Goal: Task Accomplishment & Management: Use online tool/utility

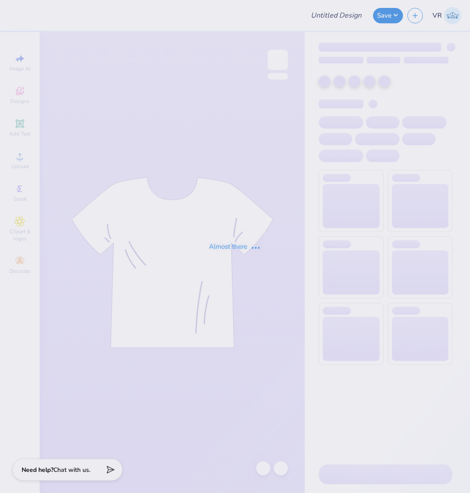
type input "[PERSON_NAME] : [GEOGRAPHIC_DATA]"
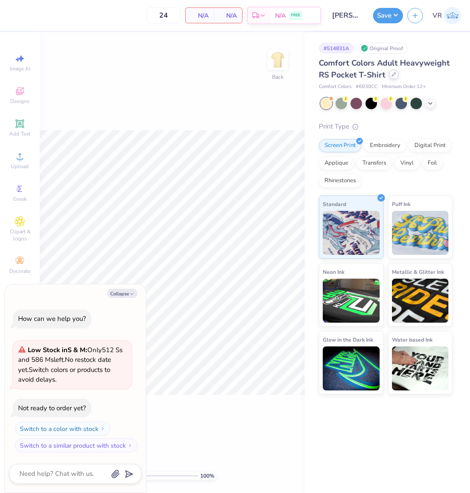
click at [393, 77] on div at bounding box center [394, 75] width 10 height 10
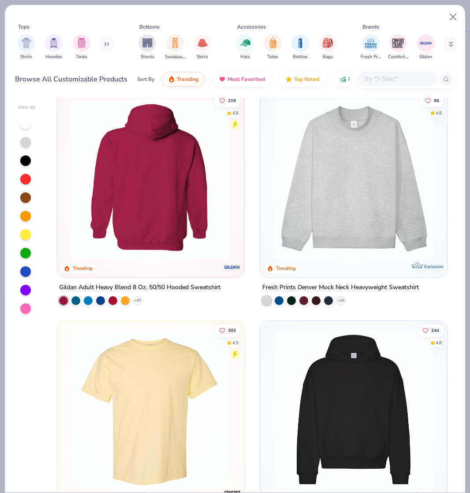
scroll to position [59, 0]
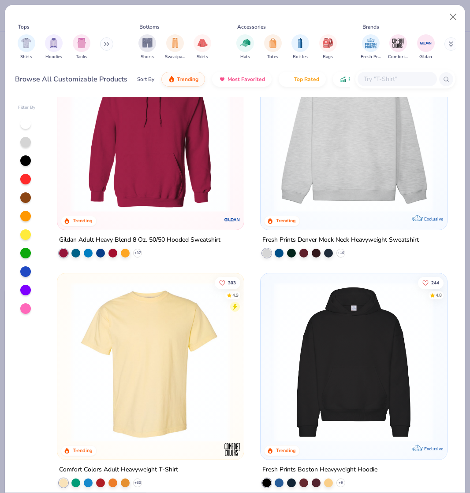
click at [144, 342] on img at bounding box center [150, 362] width 168 height 160
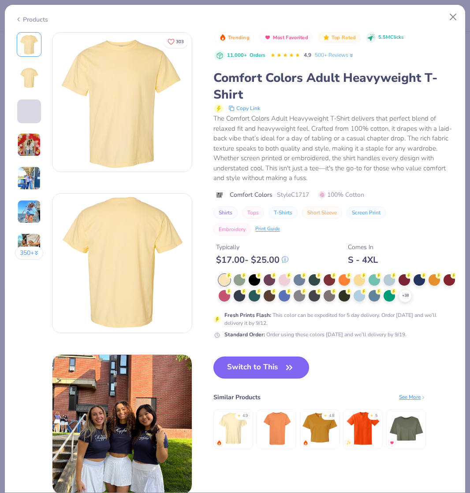
click at [285, 373] on icon "button" at bounding box center [289, 368] width 12 height 12
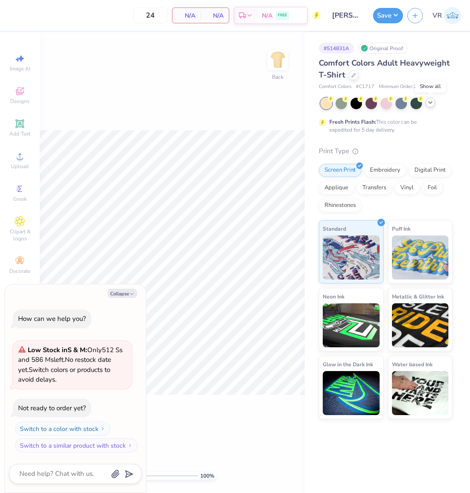
click at [426, 103] on icon at bounding box center [429, 102] width 7 height 7
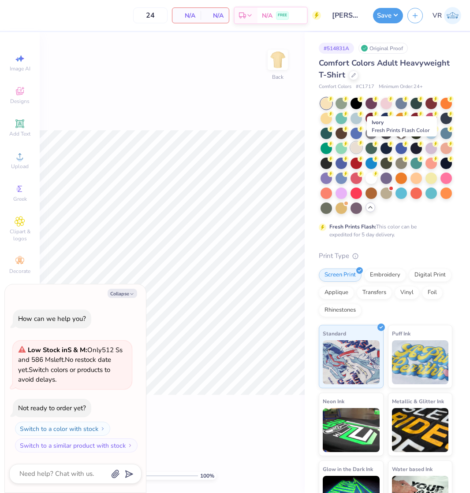
click at [362, 144] on icon at bounding box center [360, 143] width 3 height 4
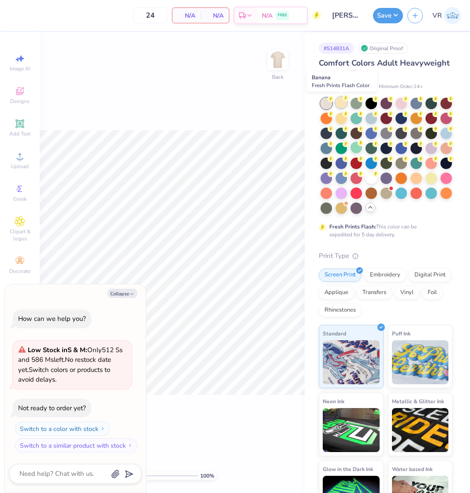
click at [340, 101] on div at bounding box center [340, 102] width 11 height 11
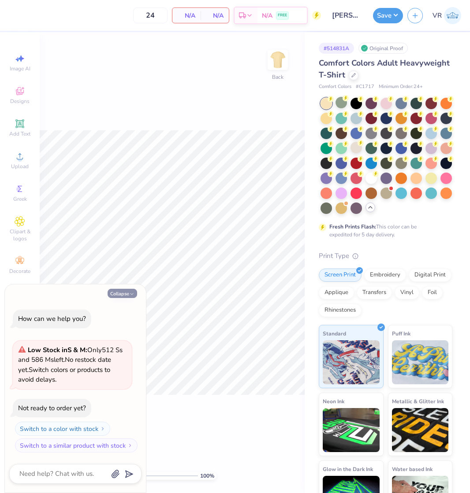
click at [121, 296] on button "Collapse" at bounding box center [122, 293] width 30 height 9
type textarea "x"
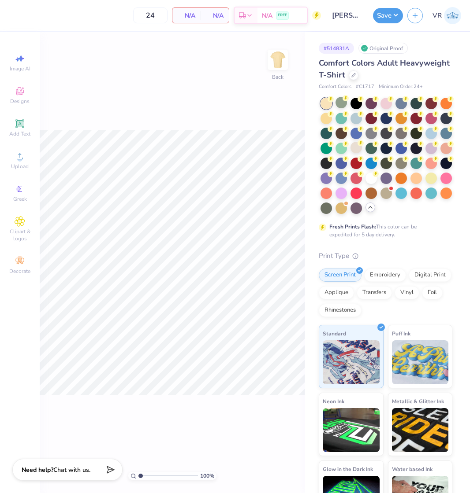
click at [211, 69] on div "100 % Back" at bounding box center [172, 262] width 265 height 461
click at [26, 162] on div "Upload" at bounding box center [19, 161] width 31 height 26
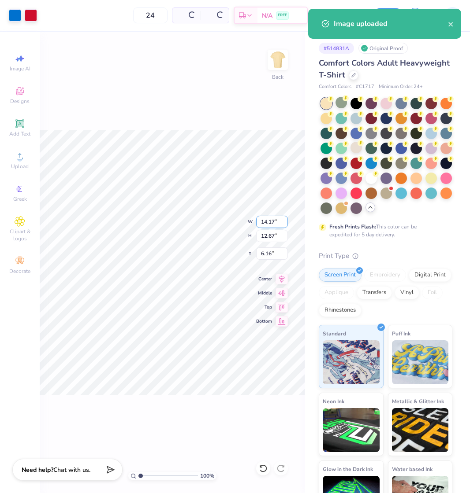
click at [278, 224] on input "14.17" at bounding box center [272, 222] width 32 height 12
type input "12.50"
type input "11.18"
click at [276, 256] on input "6.91" at bounding box center [272, 254] width 32 height 12
type input "3.00"
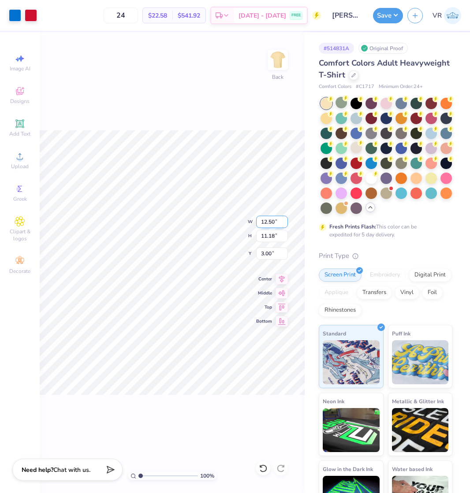
click at [276, 220] on input "12.50" at bounding box center [272, 222] width 32 height 12
type input "12.00"
type input "10.73"
click at [268, 251] on input "3.22" at bounding box center [272, 254] width 32 height 12
type input "3.00"
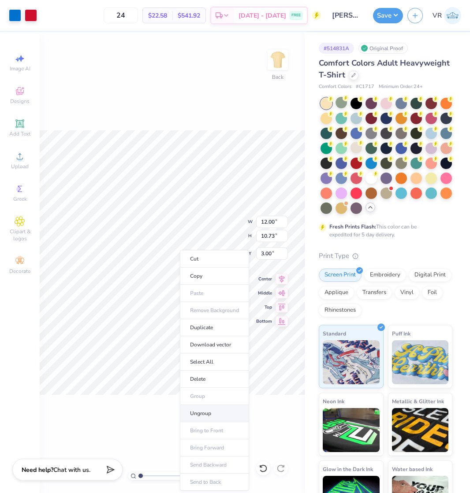
click at [200, 413] on li "Ungroup" at bounding box center [214, 413] width 69 height 17
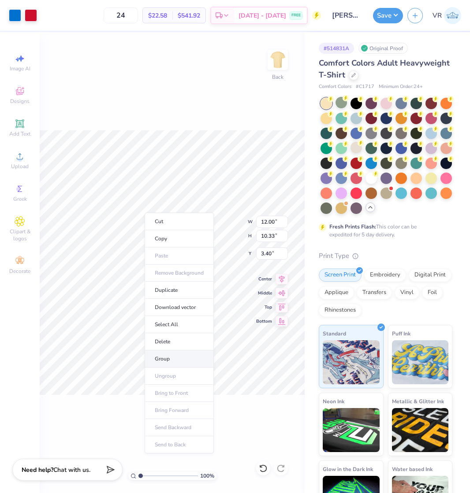
click at [175, 359] on li "Group" at bounding box center [179, 359] width 69 height 17
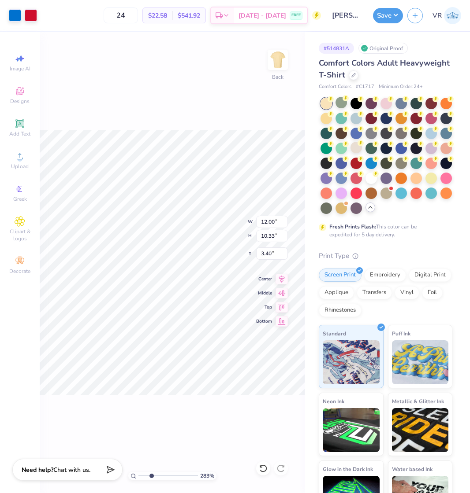
drag, startPoint x: 146, startPoint y: 475, endPoint x: 143, endPoint y: 433, distance: 42.4
click at [151, 472] on input "range" at bounding box center [167, 476] width 59 height 8
drag, startPoint x: 152, startPoint y: 476, endPoint x: 110, endPoint y: 462, distance: 44.0
type input "1"
click at [138, 472] on input "range" at bounding box center [167, 476] width 59 height 8
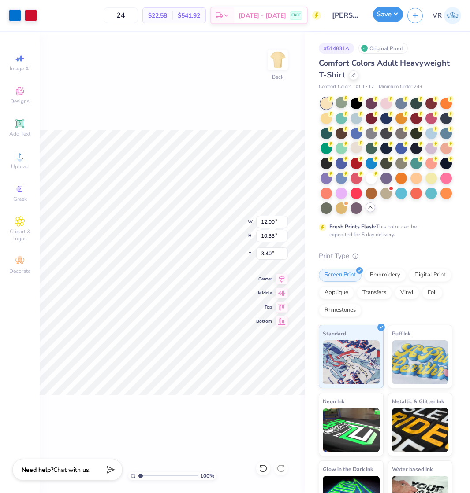
click at [387, 15] on button "Save" at bounding box center [388, 14] width 30 height 15
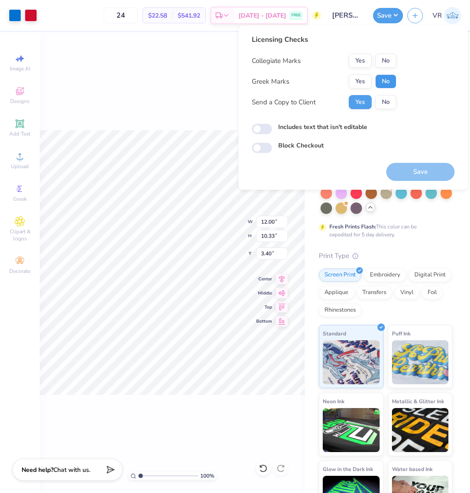
click at [383, 78] on button "No" at bounding box center [385, 81] width 21 height 14
click at [384, 54] on button "No" at bounding box center [385, 61] width 21 height 14
click at [404, 163] on div "Save" at bounding box center [420, 167] width 68 height 28
click at [405, 171] on button "Save" at bounding box center [420, 172] width 68 height 18
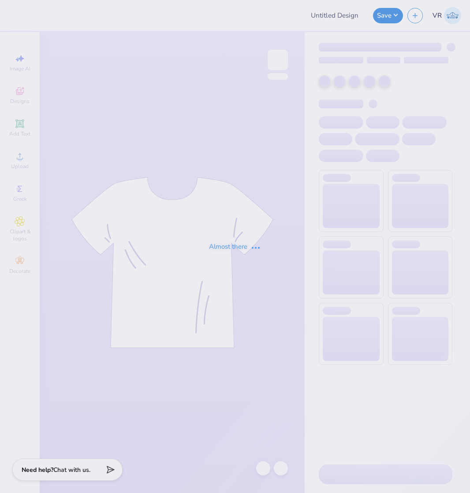
type input "new smores proof"
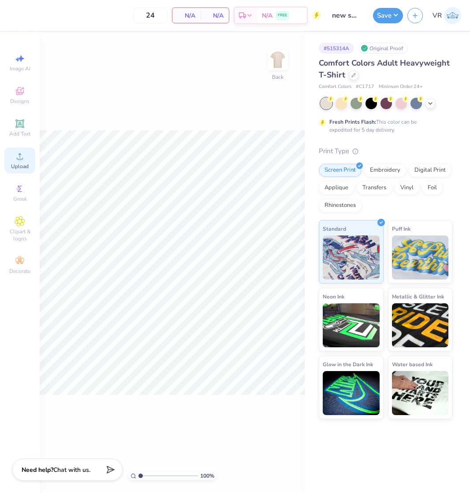
click at [12, 161] on div "Upload" at bounding box center [19, 161] width 31 height 26
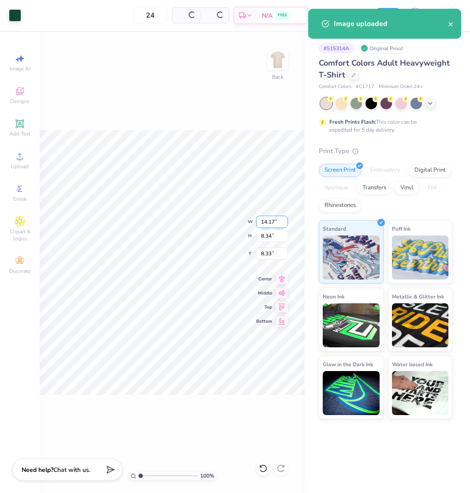
click at [272, 218] on input "14.17" at bounding box center [272, 222] width 32 height 12
type input "3.50"
type input "2.06"
type input "11.47"
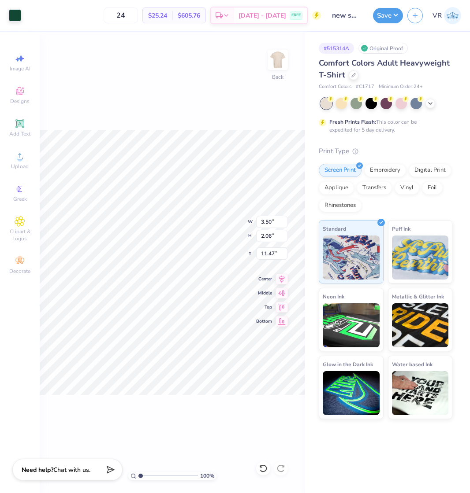
type input "3.00"
click at [278, 58] on img at bounding box center [277, 59] width 35 height 35
click at [18, 161] on icon at bounding box center [20, 156] width 11 height 11
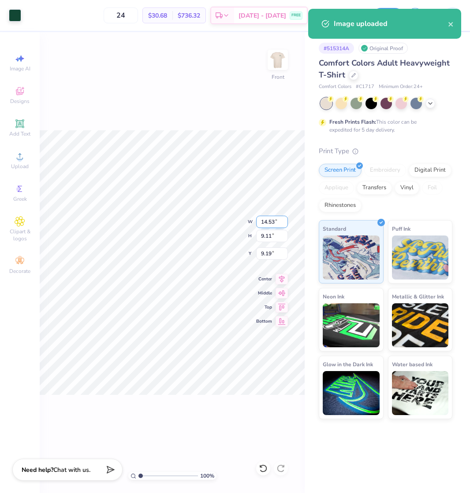
click at [267, 223] on input "14.53" at bounding box center [272, 222] width 32 height 12
type input "12.54"
type input "7.86"
type input "9.82"
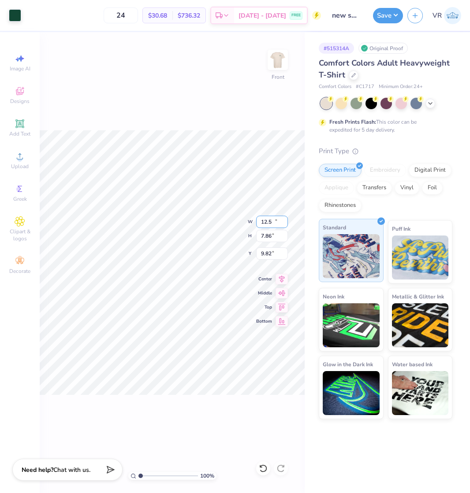
type input "12.50"
type input "7.84"
click at [281, 251] on input "9.84" at bounding box center [272, 254] width 32 height 12
type input "3.00"
click at [380, 18] on button "Save" at bounding box center [388, 14] width 30 height 15
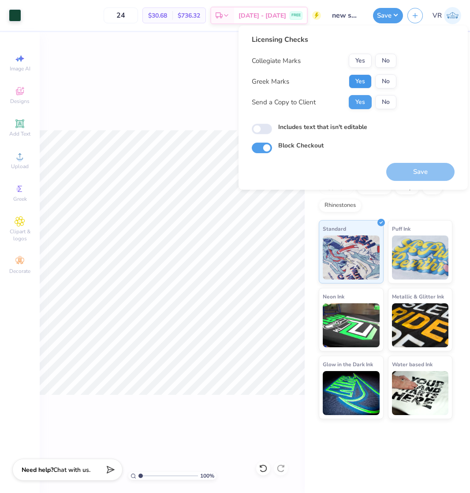
click at [360, 78] on button "Yes" at bounding box center [359, 81] width 23 height 14
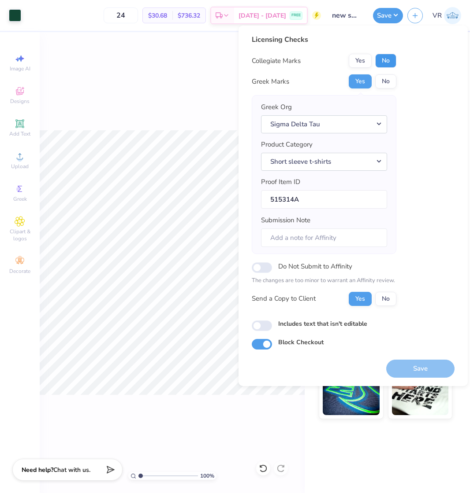
click at [378, 64] on button "No" at bounding box center [385, 61] width 21 height 14
click at [416, 370] on button "Save" at bounding box center [420, 369] width 68 height 18
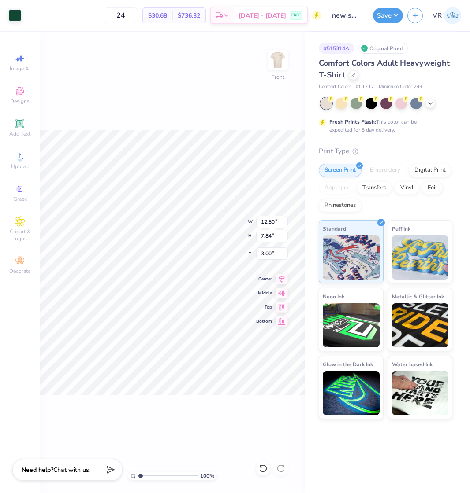
click at [187, 109] on div "100 % Front W 12.50 12.50 " H 7.84 7.84 " Y 3.00 3.00 " Center Middle Top Bottom" at bounding box center [172, 262] width 265 height 461
click at [383, 9] on button "Save" at bounding box center [388, 14] width 30 height 15
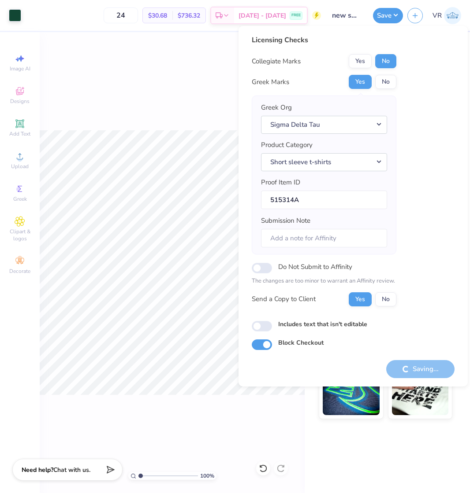
click at [390, 24] on div "Save VR" at bounding box center [421, 15] width 97 height 31
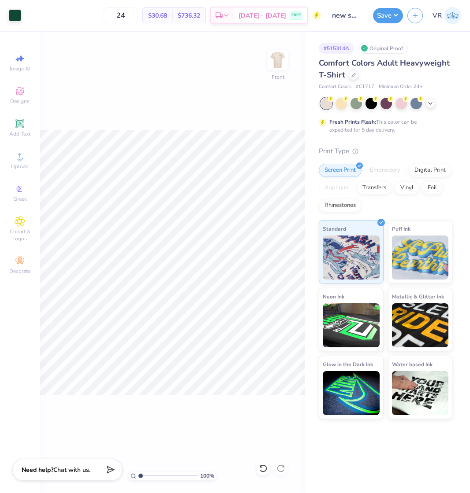
click at [390, 24] on div "Save VR" at bounding box center [421, 15] width 97 height 31
click at [388, 17] on button "Save" at bounding box center [388, 14] width 30 height 15
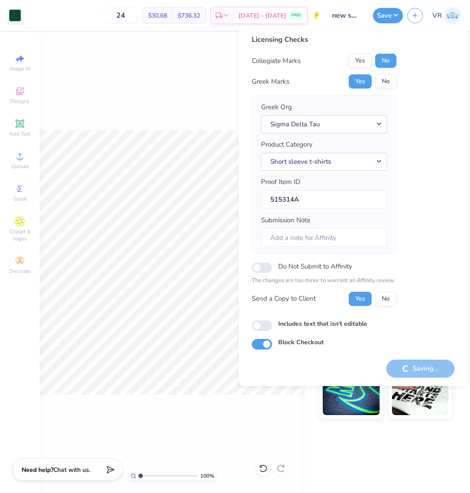
click at [447, 269] on div "Licensing Checks Collegiate Marks Yes No Greek Marks Yes No Greek Org Sigma Del…" at bounding box center [353, 191] width 203 height 315
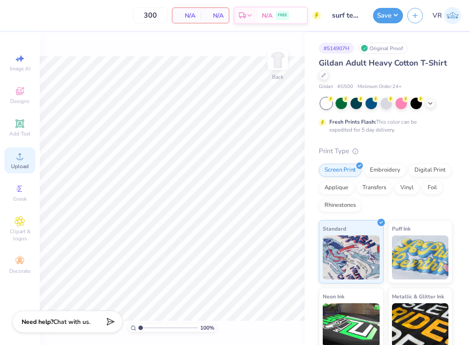
click at [11, 162] on div "Upload" at bounding box center [19, 161] width 31 height 26
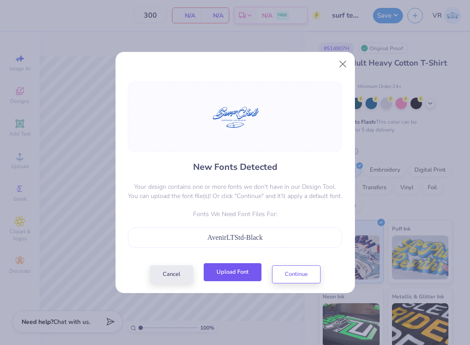
click at [223, 270] on button "Upload Font" at bounding box center [233, 272] width 58 height 18
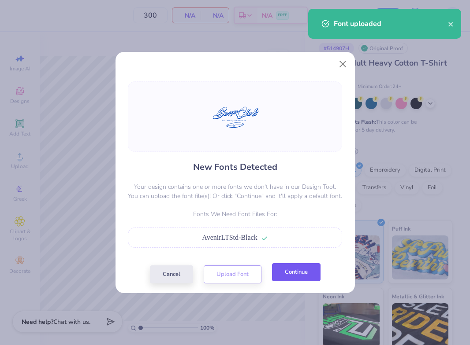
click at [308, 270] on button "Continue" at bounding box center [296, 272] width 48 height 18
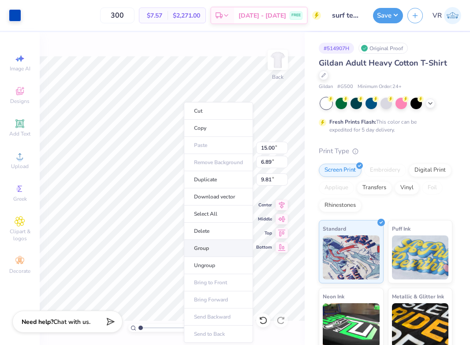
click at [208, 250] on li "Group" at bounding box center [218, 248] width 69 height 17
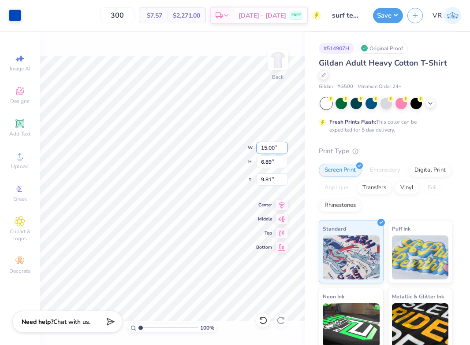
click at [278, 147] on input "15.00" at bounding box center [272, 148] width 32 height 12
type input "12.00"
type input "5.51"
click at [264, 185] on input "10.49" at bounding box center [272, 180] width 32 height 12
type input "3.00"
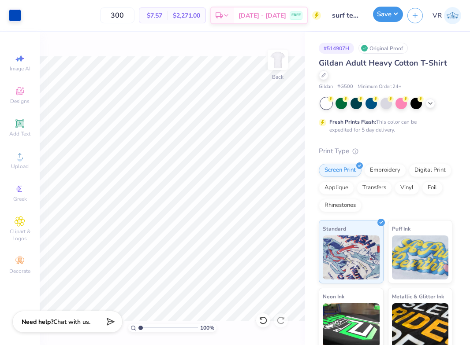
click at [382, 10] on button "Save" at bounding box center [388, 14] width 30 height 15
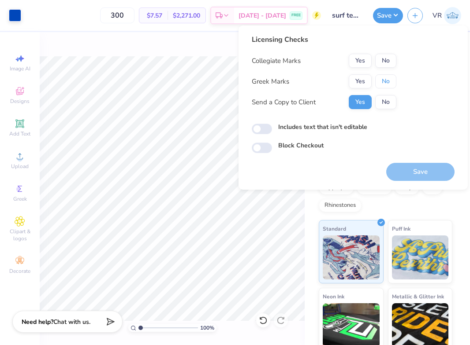
drag, startPoint x: 379, startPoint y: 80, endPoint x: 388, endPoint y: 69, distance: 14.5
click at [380, 80] on button "No" at bounding box center [385, 81] width 21 height 14
click at [388, 65] on button "No" at bounding box center [385, 61] width 21 height 14
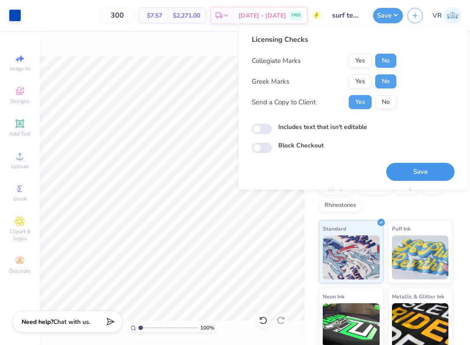
click at [420, 171] on button "Save" at bounding box center [420, 172] width 68 height 18
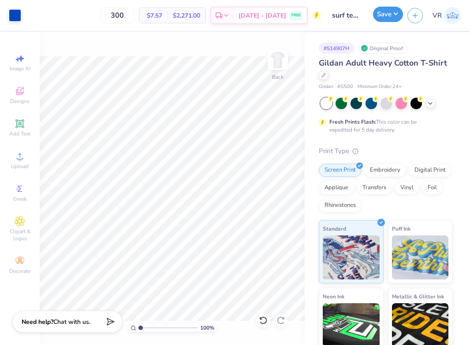
click at [383, 19] on button "Save" at bounding box center [388, 14] width 30 height 15
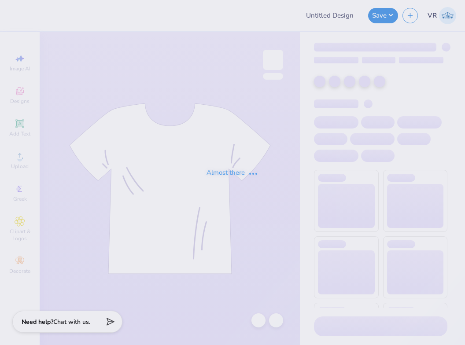
type input "surf team sample"
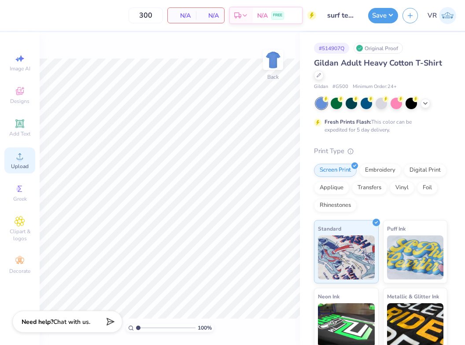
click at [19, 159] on circle at bounding box center [19, 159] width 5 height 5
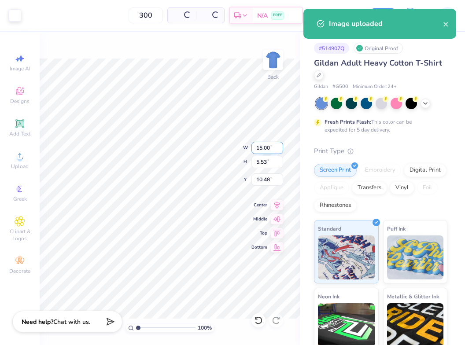
click at [270, 150] on input "15.00" at bounding box center [268, 148] width 32 height 12
type input "12.00"
type input "4.43"
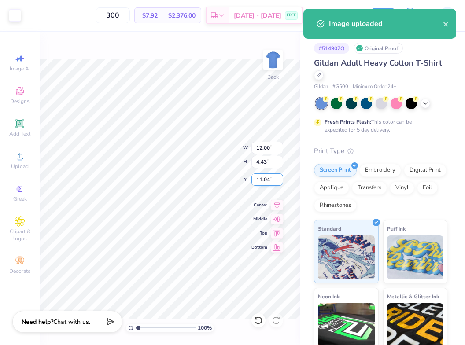
click at [260, 183] on input "11.04" at bounding box center [268, 180] width 32 height 12
type input "3.00"
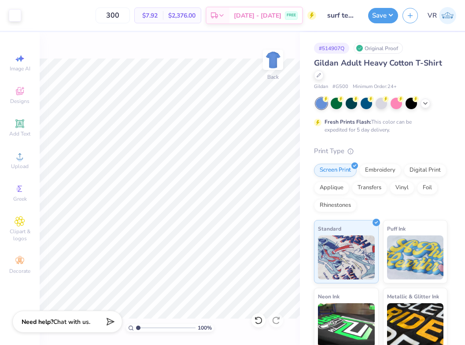
click at [39, 45] on div "Art colors 300 $7.92 Per Item $2,376.00 Total Est. Delivery [DATE] - [DATE] FRE…" at bounding box center [232, 172] width 465 height 345
click at [378, 21] on button "Save" at bounding box center [383, 14] width 30 height 15
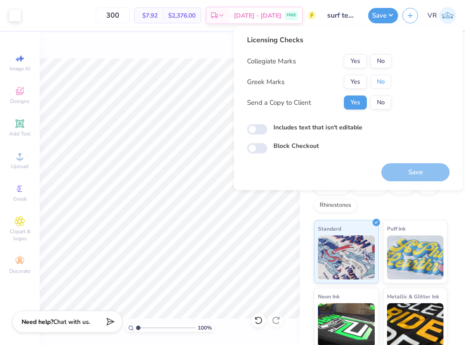
click at [375, 77] on button "No" at bounding box center [381, 82] width 21 height 14
drag, startPoint x: 374, startPoint y: 62, endPoint x: 387, endPoint y: 141, distance: 80.8
click at [374, 62] on button "No" at bounding box center [381, 61] width 21 height 14
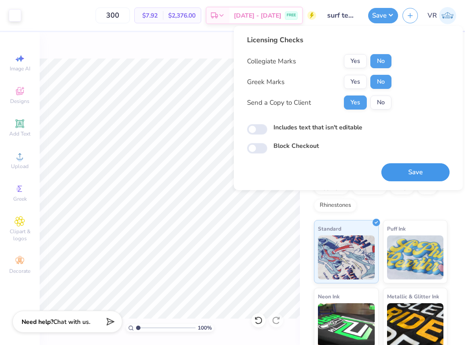
click at [407, 168] on button "Save" at bounding box center [416, 172] width 68 height 18
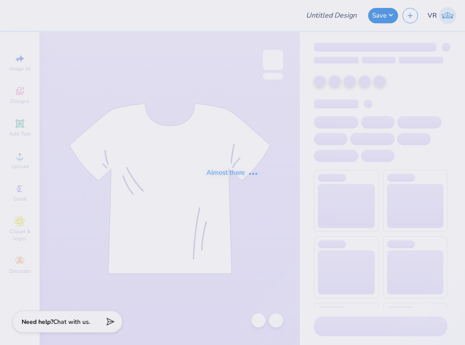
type input "BSU Final Shirt"
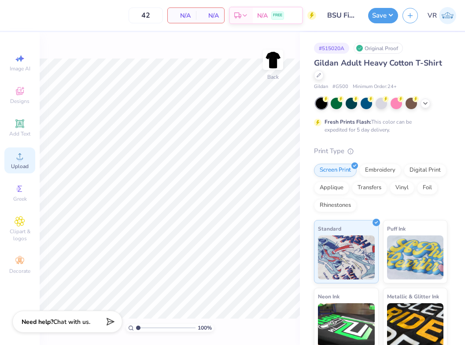
click at [22, 152] on icon at bounding box center [20, 156] width 11 height 11
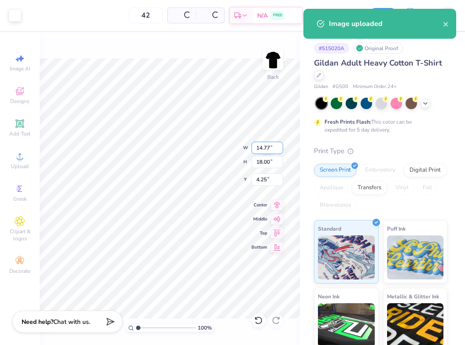
click at [262, 148] on input "14.77" at bounding box center [268, 148] width 32 height 12
type input "3.50"
type input "4.26"
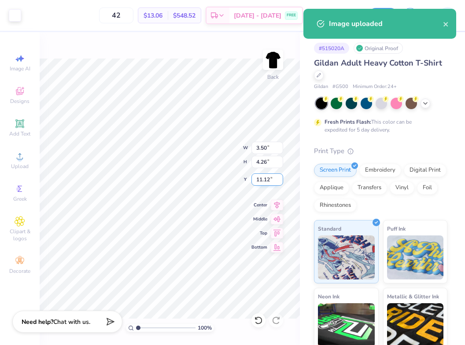
click at [264, 180] on input "11.12" at bounding box center [268, 180] width 32 height 12
type input "3.00"
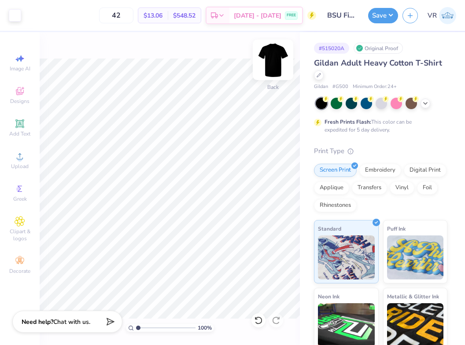
click at [276, 57] on img at bounding box center [273, 59] width 35 height 35
drag, startPoint x: 334, startPoint y: 89, endPoint x: 348, endPoint y: 89, distance: 15.0
click at [348, 89] on div "Gildan # G500 Minimum Order: 24 +" at bounding box center [380, 86] width 133 height 7
copy span "# G500"
